Goal: Information Seeking & Learning: Learn about a topic

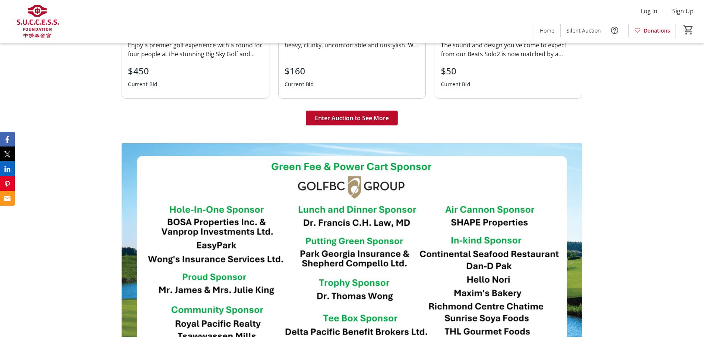
scroll to position [924, 0]
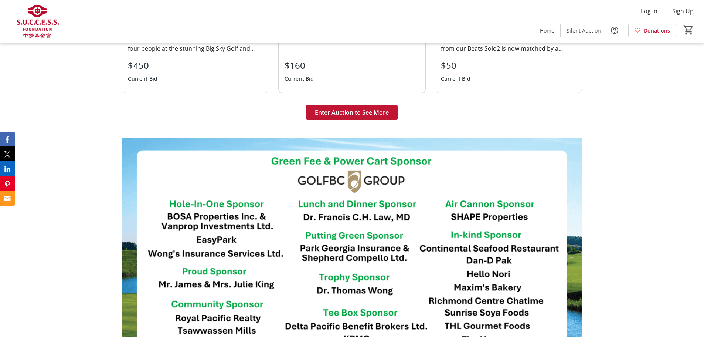
click at [371, 117] on span "Enter Auction to See More" at bounding box center [352, 112] width 74 height 9
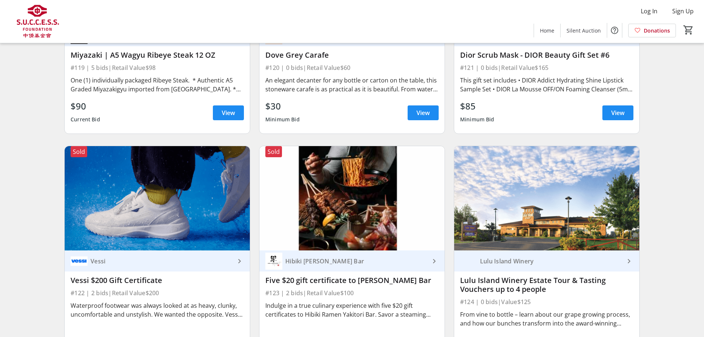
scroll to position [1640, 0]
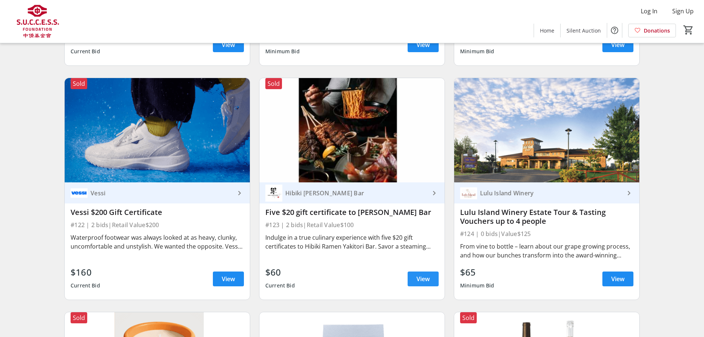
click at [413, 274] on span at bounding box center [423, 279] width 31 height 18
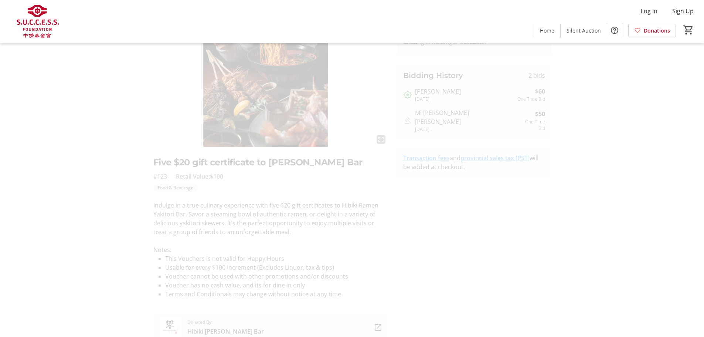
scroll to position [14, 0]
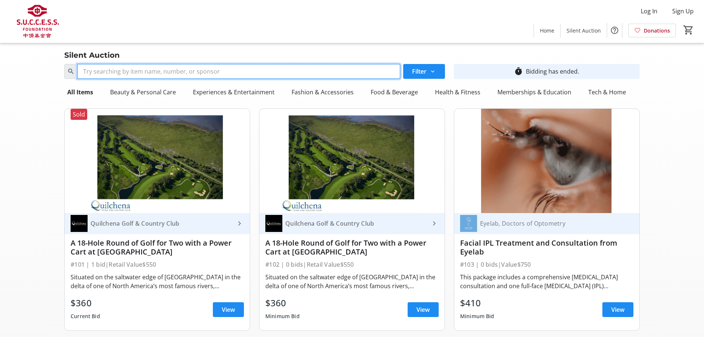
click at [277, 71] on input "Search" at bounding box center [238, 71] width 323 height 15
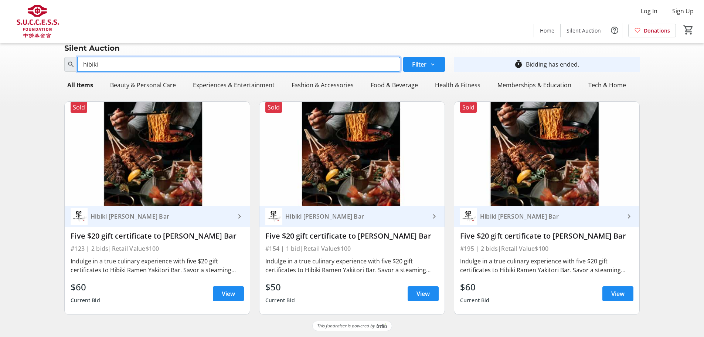
scroll to position [16, 0]
type input "hibiki"
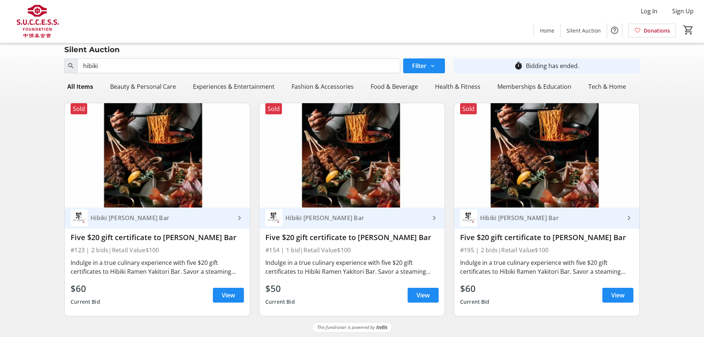
scroll to position [0, 0]
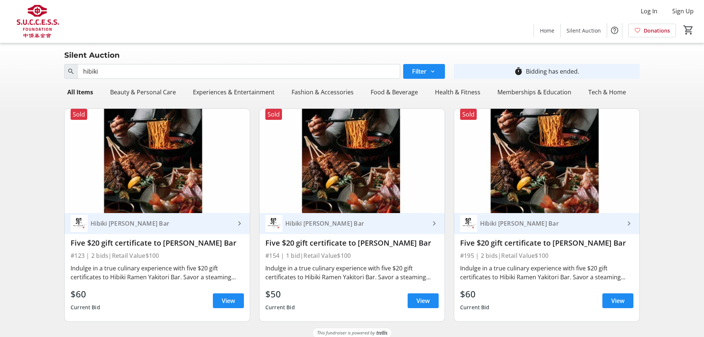
click at [30, 21] on img at bounding box center [37, 21] width 66 height 37
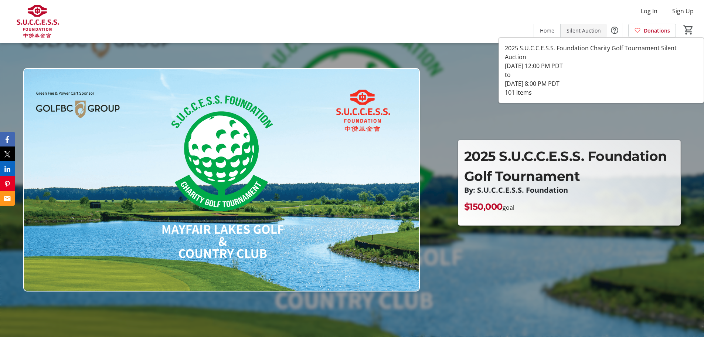
click at [594, 32] on span "Silent Auction" at bounding box center [583, 31] width 34 height 8
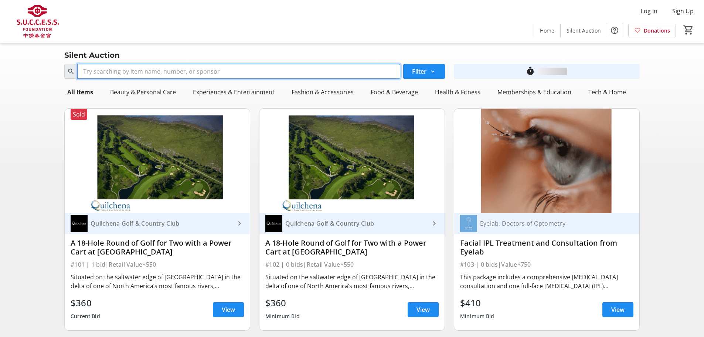
click at [149, 69] on input "Search" at bounding box center [238, 71] width 323 height 15
paste input "Annie Yun"
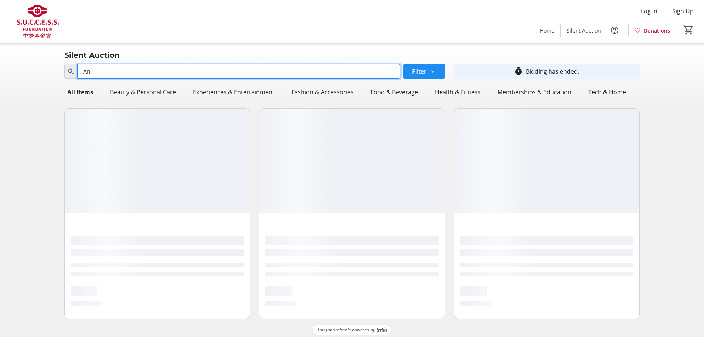
type input "A"
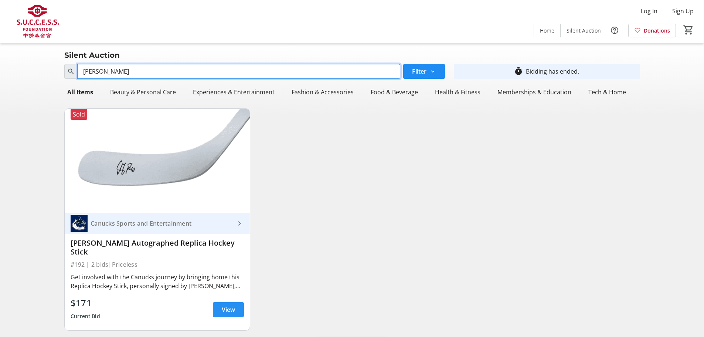
type input "elias"
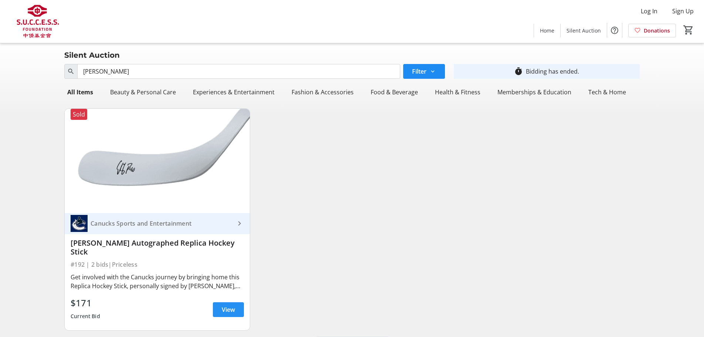
click at [226, 305] on span "View" at bounding box center [228, 309] width 13 height 9
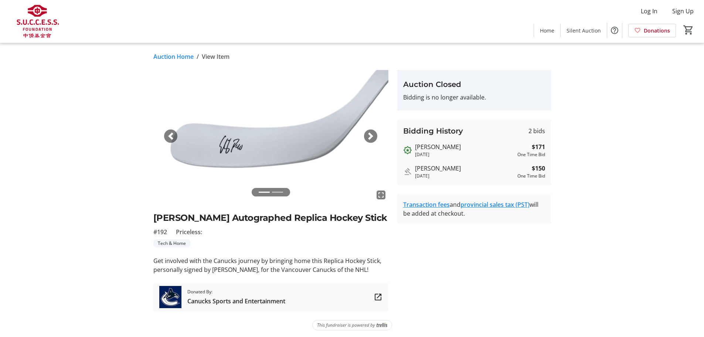
click at [374, 133] on div "Next" at bounding box center [370, 135] width 13 height 13
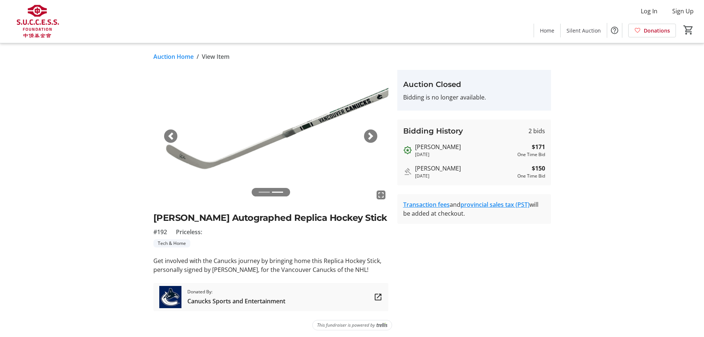
click at [167, 132] on span "button" at bounding box center [170, 135] width 7 height 7
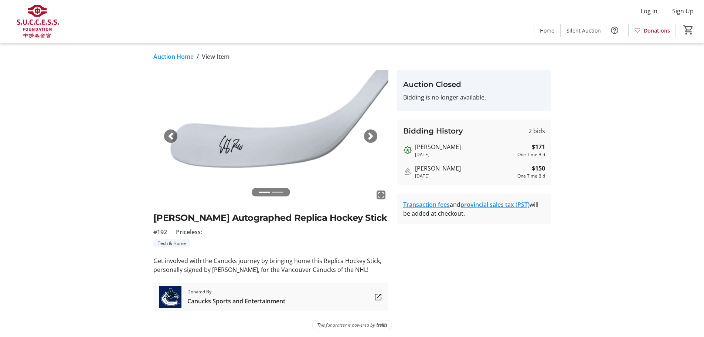
click at [375, 139] on div "Next" at bounding box center [370, 135] width 13 height 13
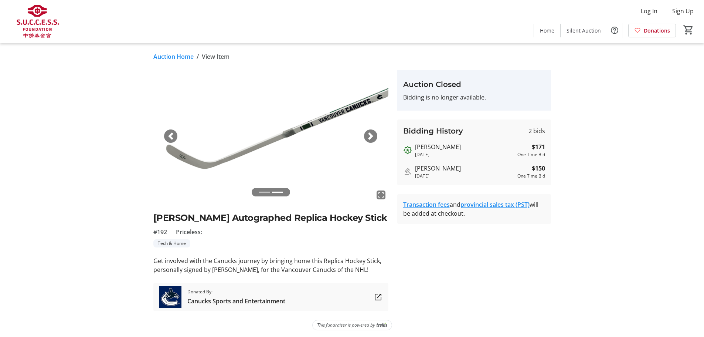
click at [21, 20] on img at bounding box center [37, 21] width 66 height 37
